Goal: Navigation & Orientation: Find specific page/section

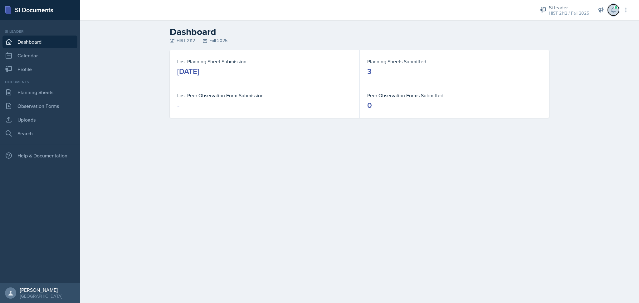
click at [612, 9] on icon at bounding box center [614, 10] width 6 height 6
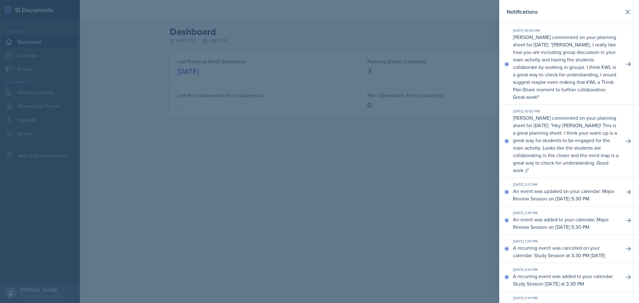
click at [618, 136] on div "[DATE] 10:50 PM [PERSON_NAME] commented on your planning sheet for [DATE]: " He…" at bounding box center [569, 141] width 140 height 73
click at [626, 142] on icon at bounding box center [629, 141] width 6 height 6
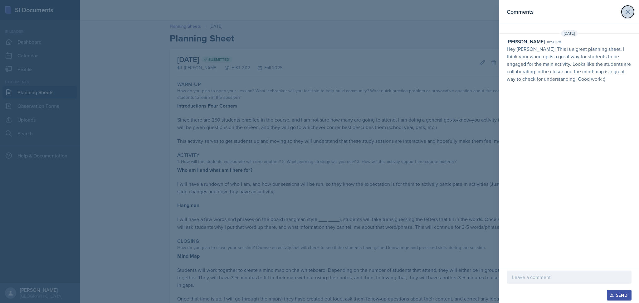
click at [628, 12] on icon at bounding box center [628, 12] width 4 height 4
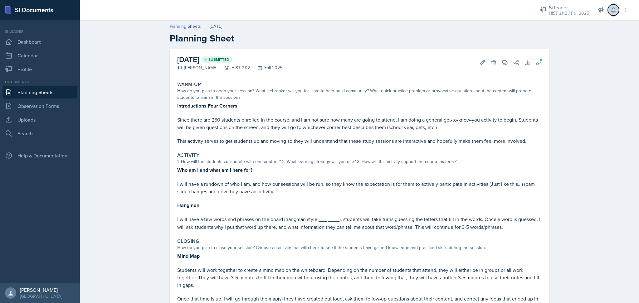
click at [616, 8] on icon at bounding box center [614, 10] width 6 height 6
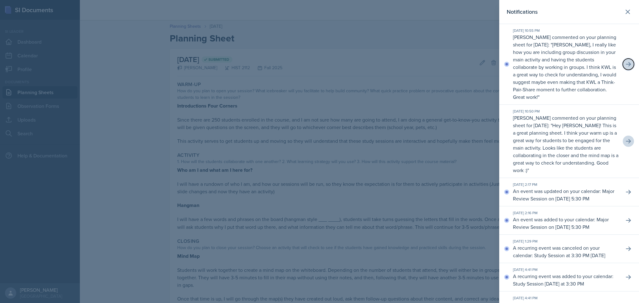
click at [626, 64] on icon at bounding box center [629, 64] width 6 height 6
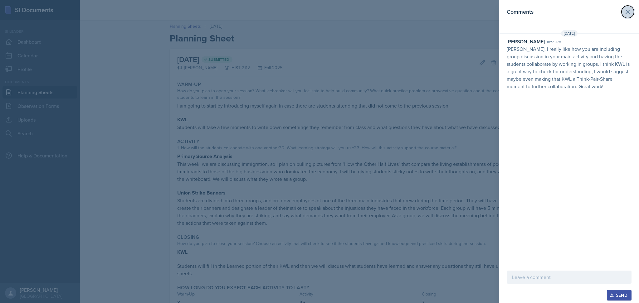
click at [627, 12] on icon at bounding box center [628, 12] width 4 height 4
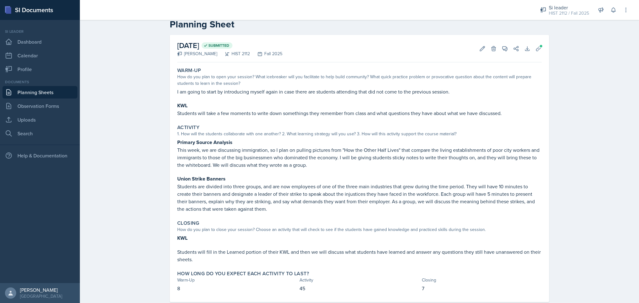
scroll to position [13, 0]
click at [504, 51] on icon at bounding box center [505, 49] width 6 height 6
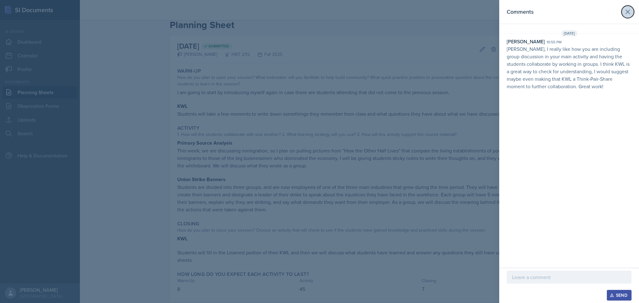
click at [631, 13] on icon at bounding box center [627, 11] width 7 height 7
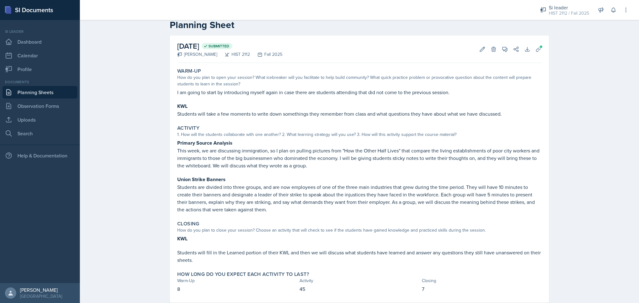
scroll to position [0, 0]
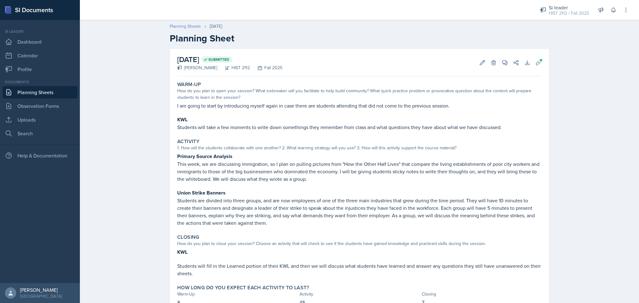
click at [180, 27] on link "Planning Sheets" at bounding box center [185, 26] width 31 height 7
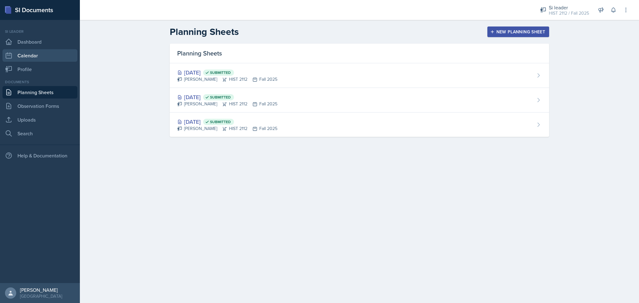
click at [52, 55] on link "Calendar" at bounding box center [39, 55] width 75 height 12
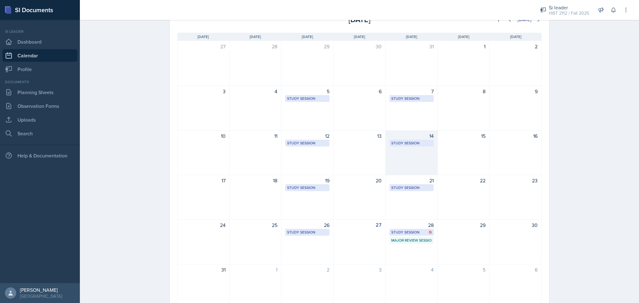
scroll to position [47, 0]
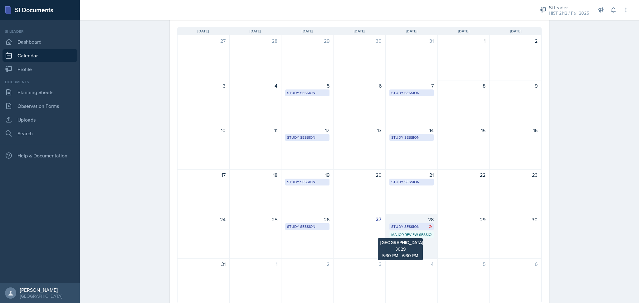
click at [424, 234] on div "Major Review Session" at bounding box center [411, 235] width 41 height 6
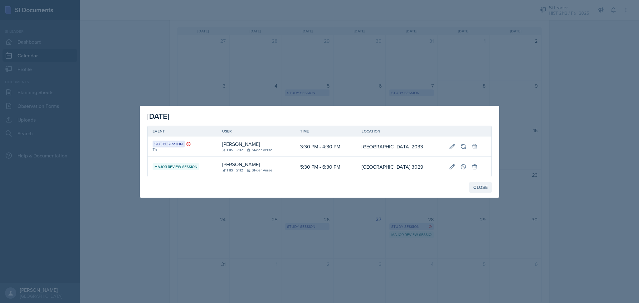
click at [484, 187] on div "Close" at bounding box center [481, 187] width 14 height 5
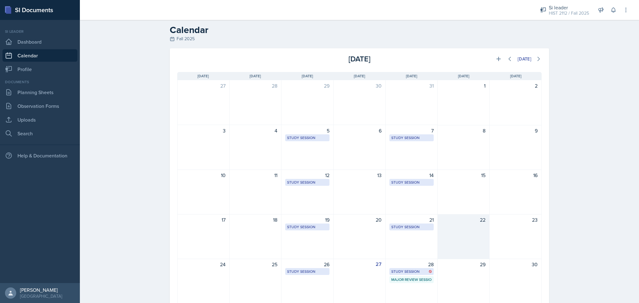
scroll to position [0, 0]
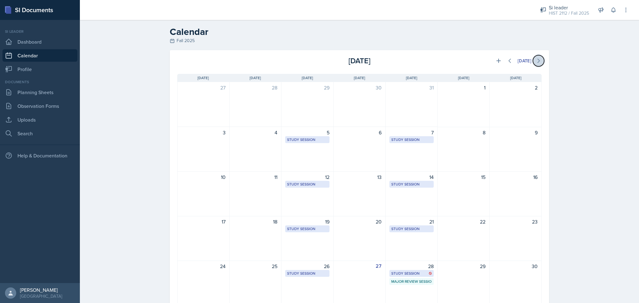
click at [538, 61] on icon at bounding box center [539, 61] width 6 height 6
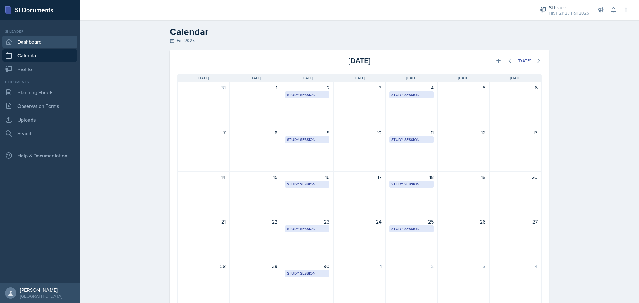
click at [47, 42] on link "Dashboard" at bounding box center [39, 42] width 75 height 12
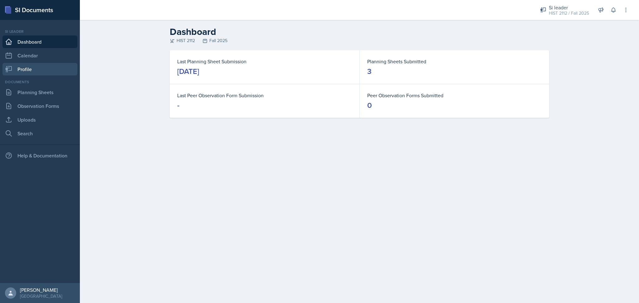
click at [43, 65] on link "Profile" at bounding box center [39, 69] width 75 height 12
